Goal: Information Seeking & Learning: Learn about a topic

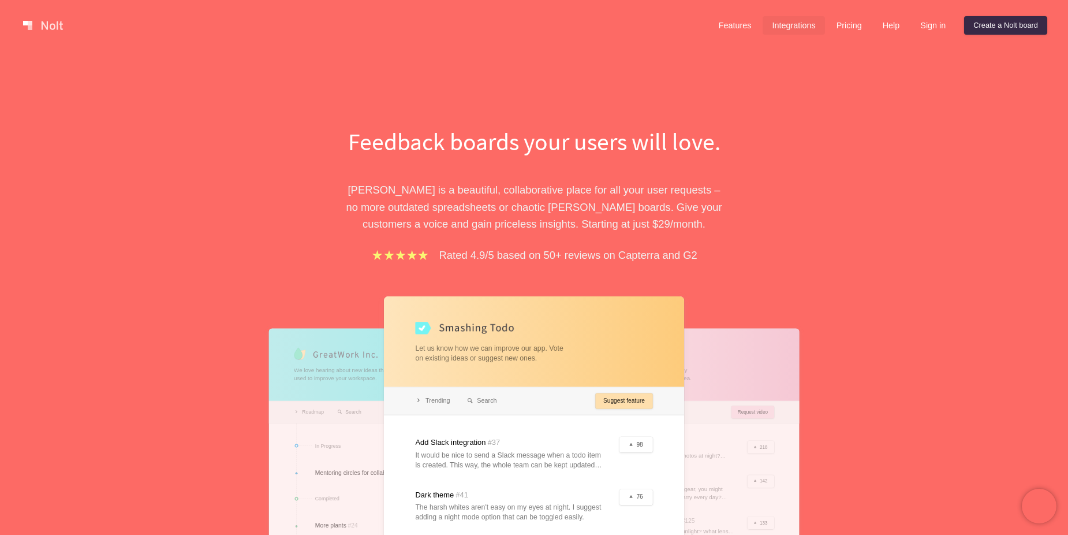
click at [788, 26] on link "Integrations" at bounding box center [794, 25] width 62 height 18
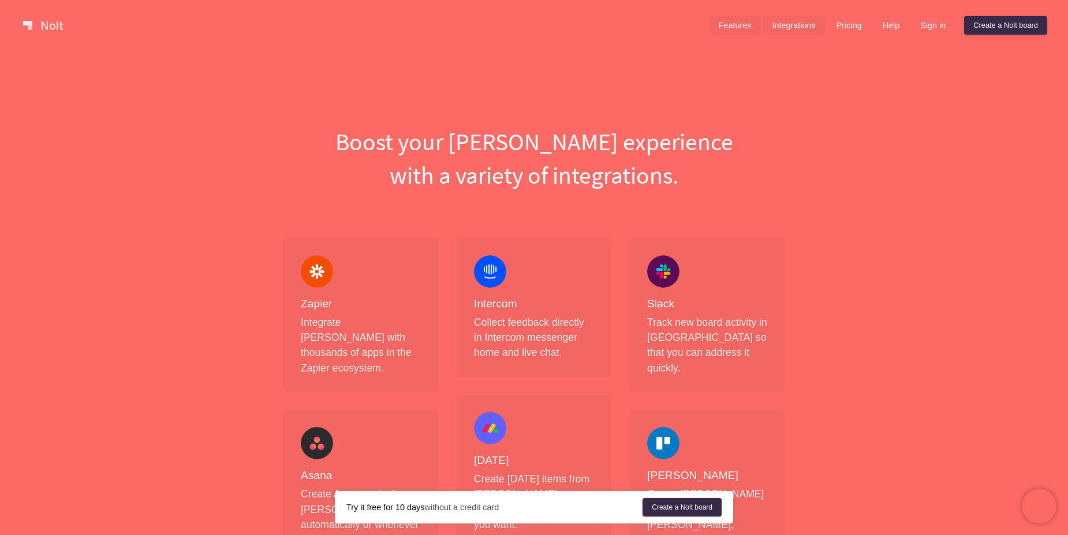
click at [742, 27] on link "Features" at bounding box center [734, 25] width 51 height 18
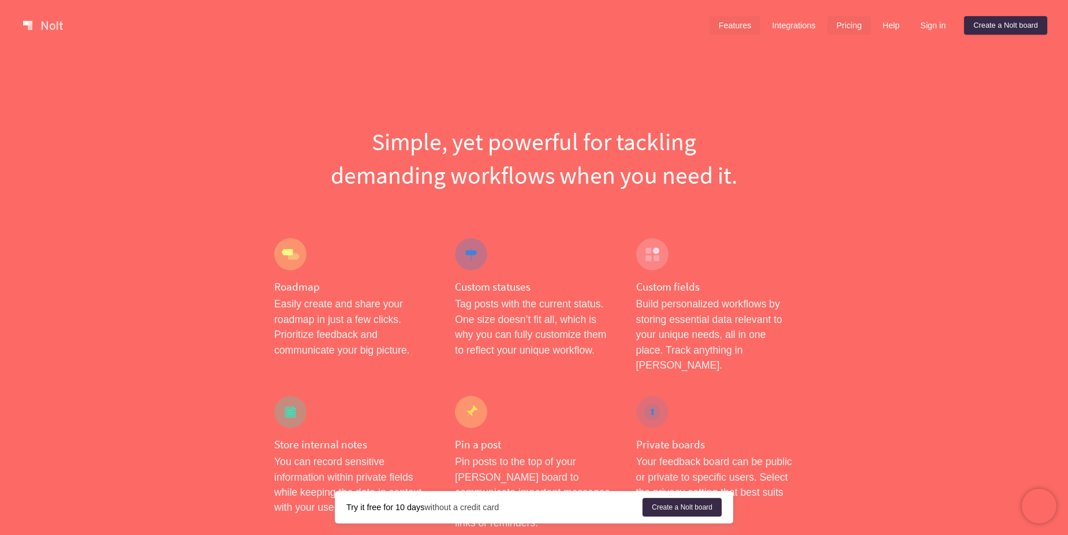
click at [854, 21] on link "Pricing" at bounding box center [849, 25] width 44 height 18
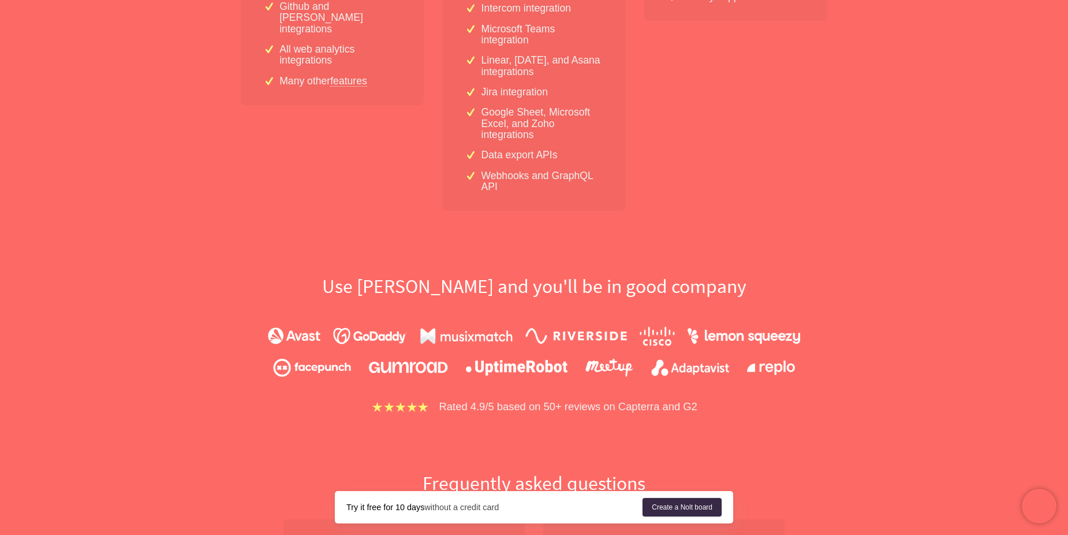
scroll to position [750, 0]
